Goal: Find specific page/section: Find specific page/section

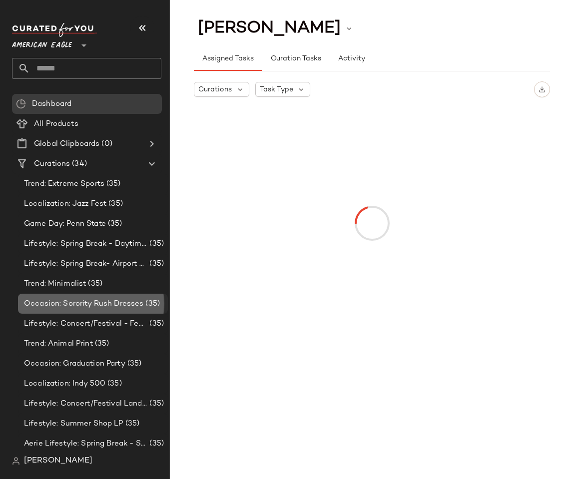
click at [20, 311] on div "Occasion: Sorority Rush Dresses (35)" at bounding box center [93, 304] width 150 height 20
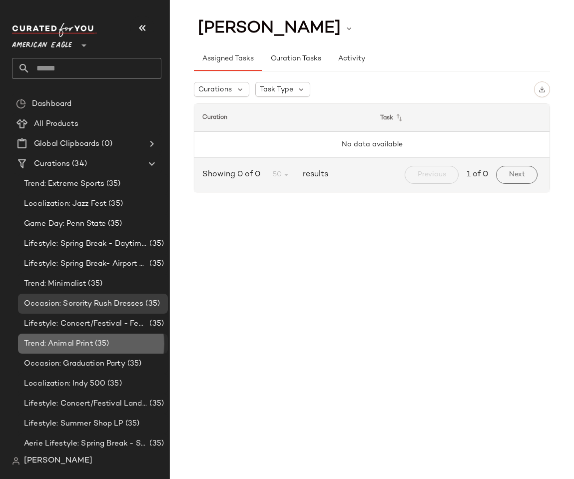
click at [86, 348] on span "Trend: Animal Print" at bounding box center [58, 343] width 69 height 11
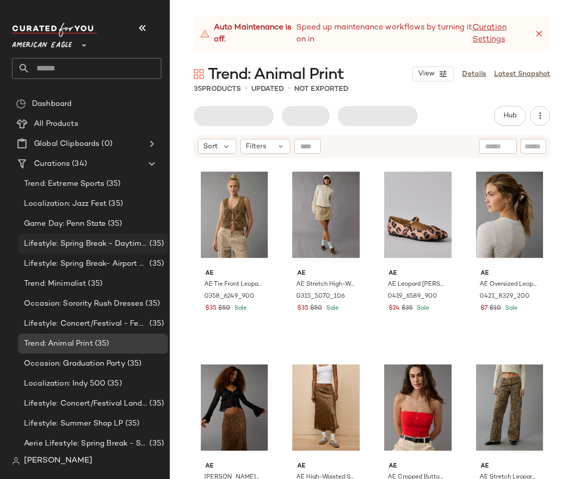
click at [98, 239] on span "Lifestyle: Spring Break - Daytime Casual" at bounding box center [85, 243] width 123 height 11
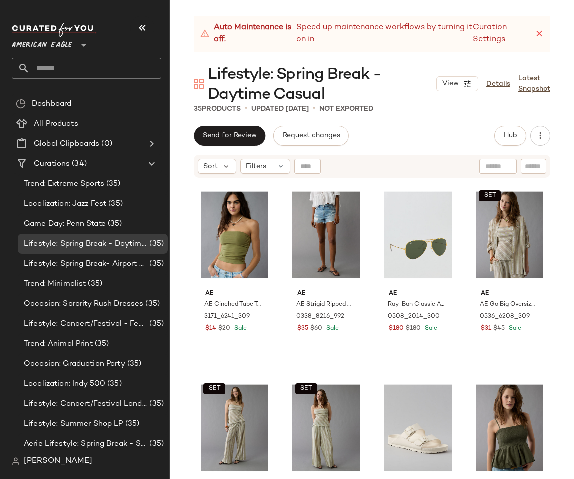
click at [361, 74] on span "Lifestyle: Spring Break - Daytime Casual" at bounding box center [322, 85] width 228 height 40
